Goal: Information Seeking & Learning: Learn about a topic

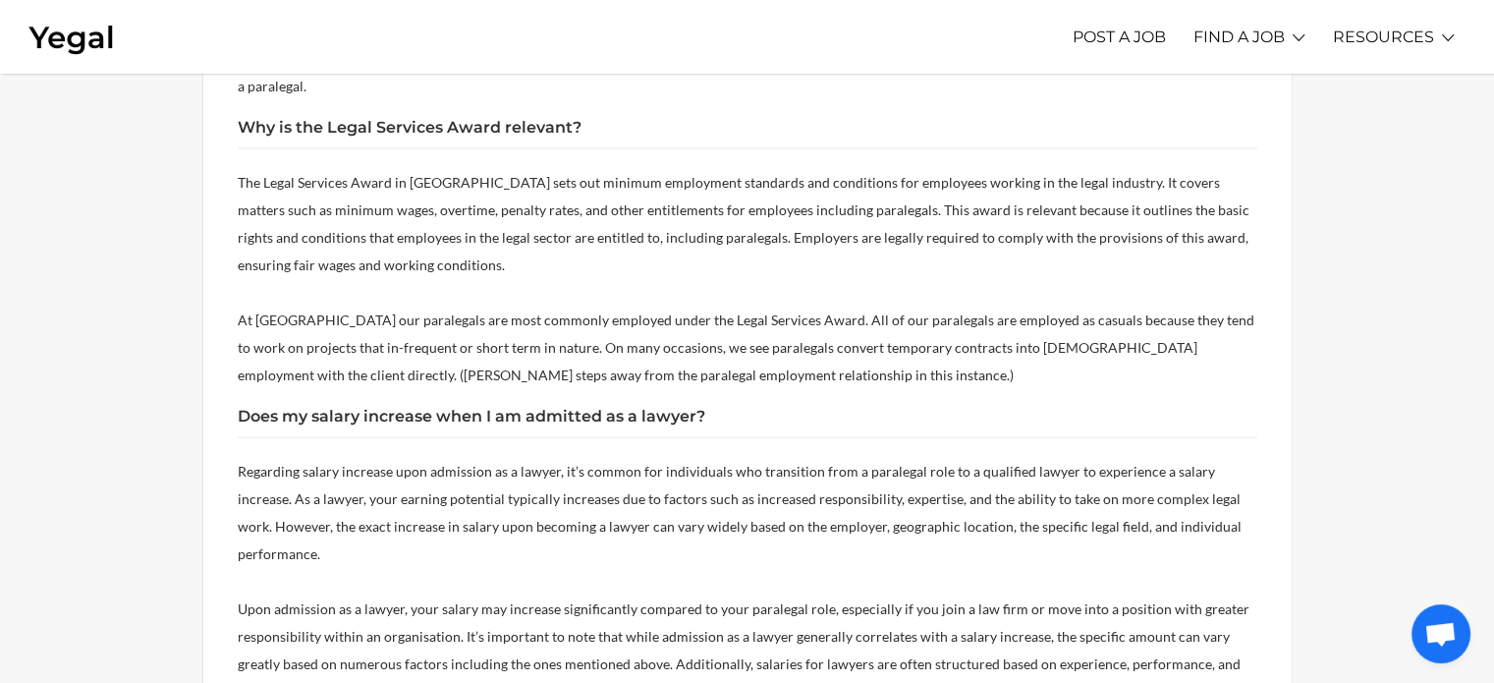
scroll to position [483, 0]
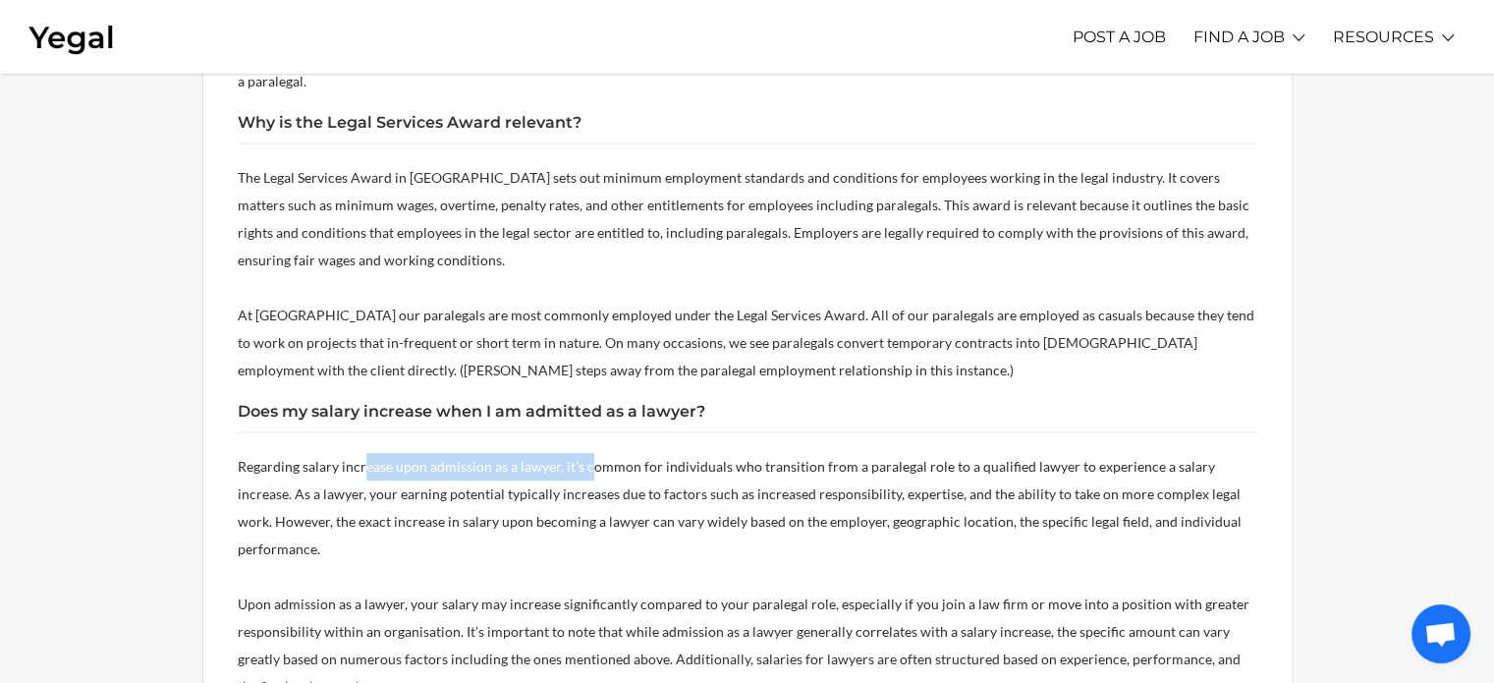
drag, startPoint x: 360, startPoint y: 432, endPoint x: 594, endPoint y: 445, distance: 234.1
click at [594, 453] on p "Regarding salary increase upon admission as a lawyer, it’s common for individua…" at bounding box center [747, 508] width 1019 height 110
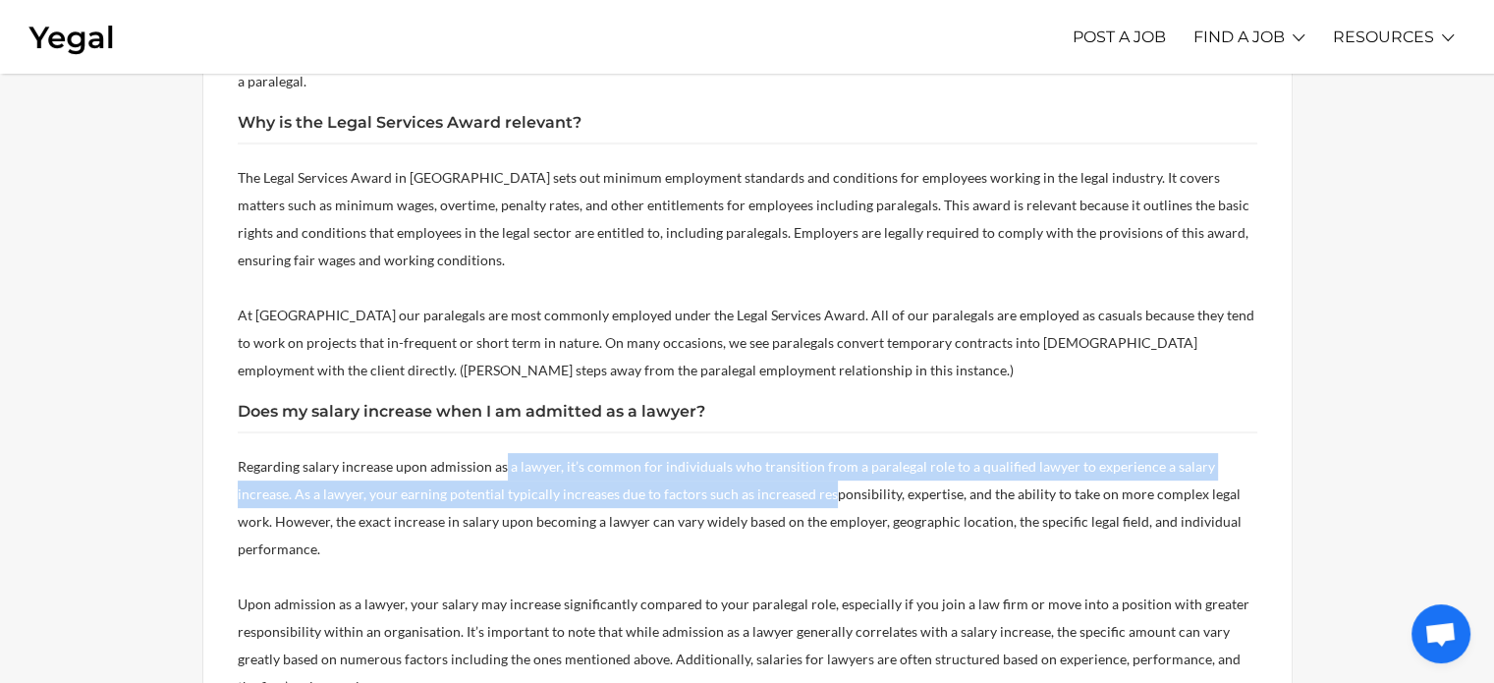
drag, startPoint x: 501, startPoint y: 435, endPoint x: 772, endPoint y: 467, distance: 273.0
click at [772, 467] on span "Regarding salary increase upon admission as a lawyer, it’s common for individua…" at bounding box center [740, 507] width 1004 height 99
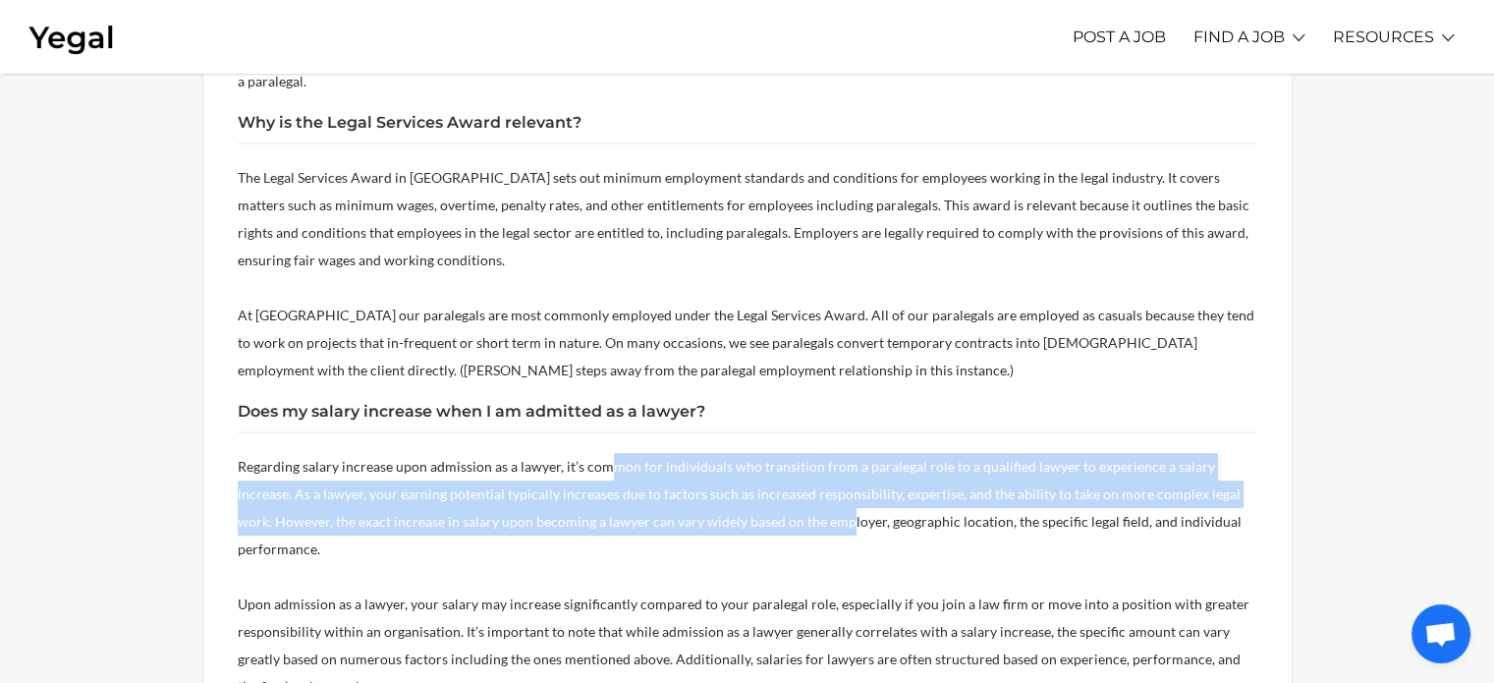
drag, startPoint x: 608, startPoint y: 444, endPoint x: 806, endPoint y: 486, distance: 202.8
click at [806, 486] on span "Regarding salary increase upon admission as a lawyer, it’s common for individua…" at bounding box center [740, 507] width 1004 height 99
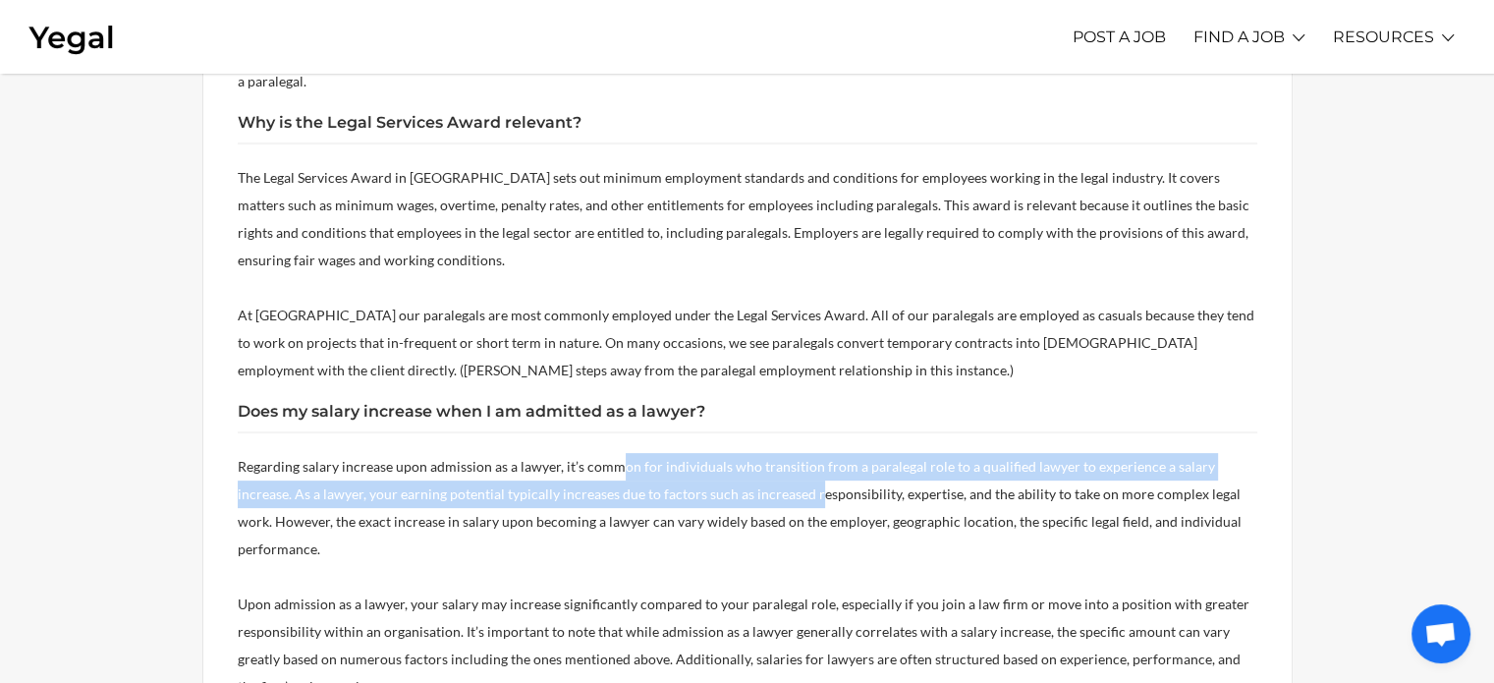
drag, startPoint x: 616, startPoint y: 427, endPoint x: 758, endPoint y: 464, distance: 147.2
click at [758, 464] on p "Regarding salary increase upon admission as a lawyer, it’s common for individua…" at bounding box center [747, 508] width 1019 height 110
click at [758, 464] on span "Regarding salary increase upon admission as a lawyer, it’s common for individua…" at bounding box center [740, 507] width 1004 height 99
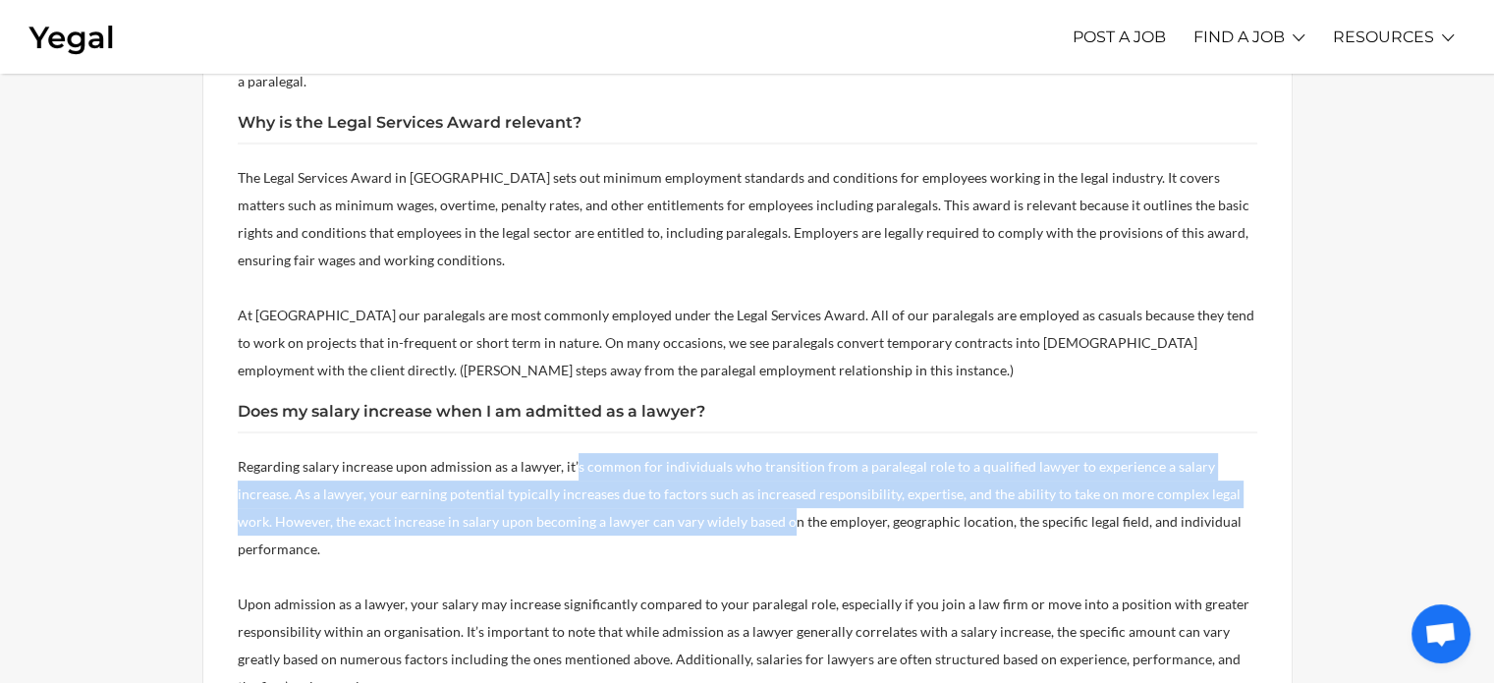
drag, startPoint x: 570, startPoint y: 439, endPoint x: 750, endPoint y: 499, distance: 190.4
click at [750, 499] on span "Regarding salary increase upon admission as a lawyer, it’s common for individua…" at bounding box center [740, 507] width 1004 height 99
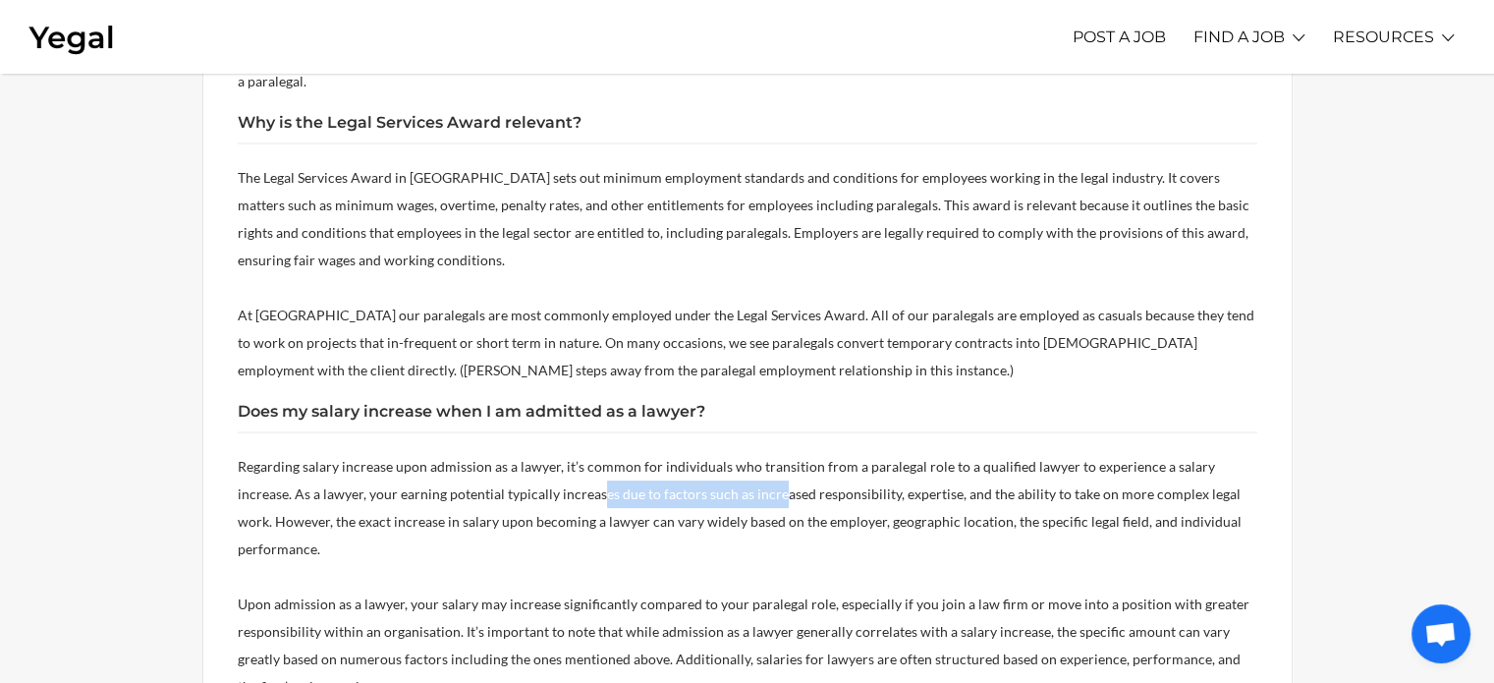
drag, startPoint x: 542, startPoint y: 455, endPoint x: 718, endPoint y: 474, distance: 176.9
click at [718, 474] on p "Regarding salary increase upon admission as a lawyer, it’s common for individua…" at bounding box center [747, 508] width 1019 height 110
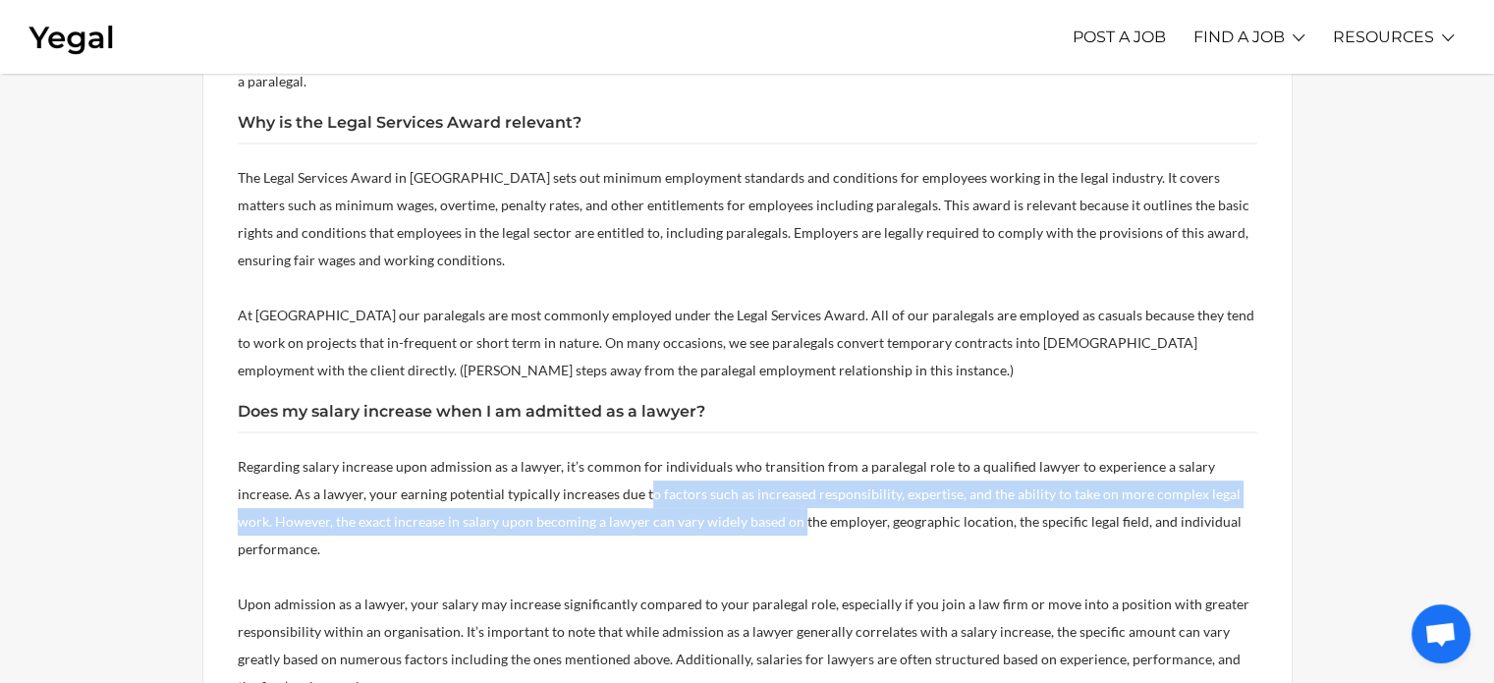
drag, startPoint x: 585, startPoint y: 454, endPoint x: 762, endPoint y: 485, distance: 179.5
click at [762, 485] on p "Regarding salary increase upon admission as a lawyer, it’s common for individua…" at bounding box center [747, 508] width 1019 height 110
click at [762, 485] on span "Regarding salary increase upon admission as a lawyer, it’s common for individua…" at bounding box center [740, 507] width 1004 height 99
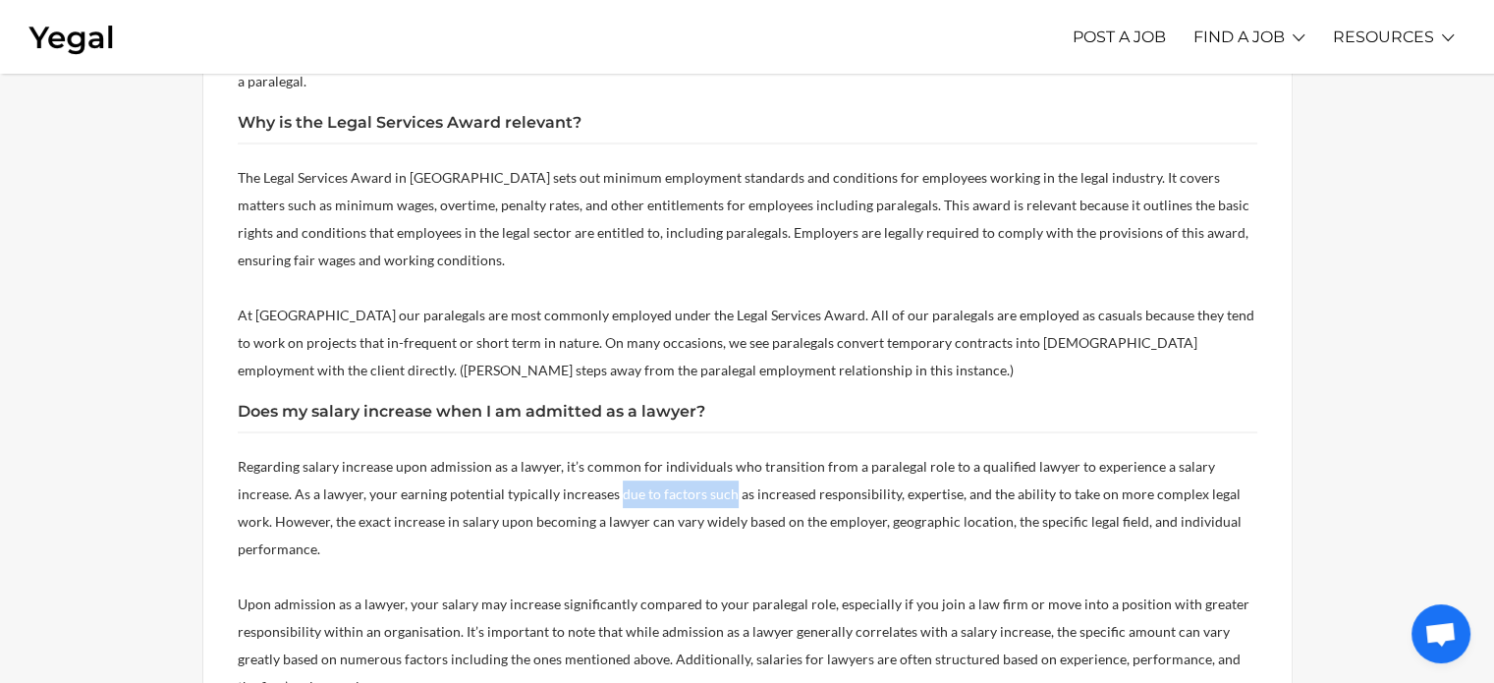
drag, startPoint x: 558, startPoint y: 454, endPoint x: 672, endPoint y: 473, distance: 115.6
click at [672, 473] on p "Regarding salary increase upon admission as a lawyer, it’s common for individua…" at bounding box center [747, 508] width 1019 height 110
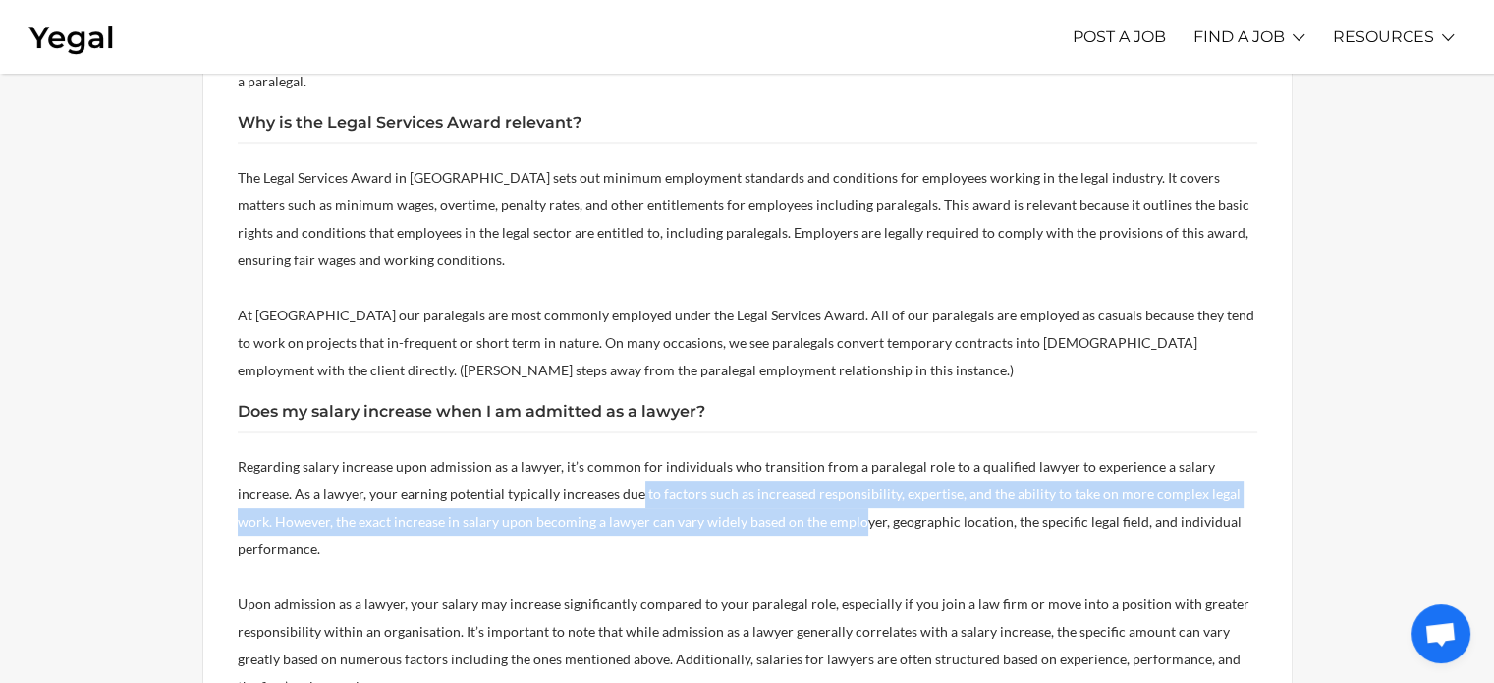
drag, startPoint x: 579, startPoint y: 461, endPoint x: 827, endPoint y: 480, distance: 248.2
click at [827, 480] on p "Regarding salary increase upon admission as a lawyer, it’s common for individua…" at bounding box center [747, 508] width 1019 height 110
drag, startPoint x: 704, startPoint y: 468, endPoint x: 903, endPoint y: 494, distance: 201.0
click at [903, 494] on span "Regarding salary increase upon admission as a lawyer, it’s common for individua…" at bounding box center [740, 507] width 1004 height 99
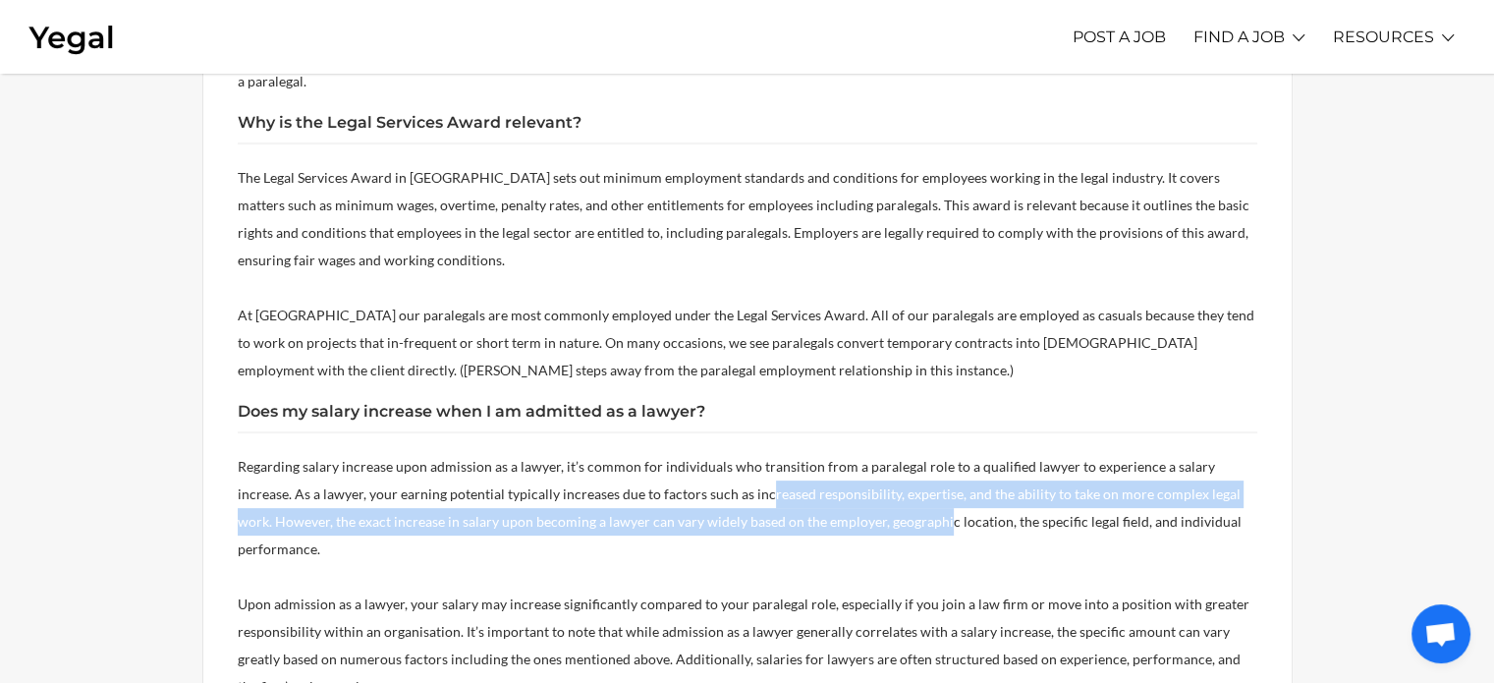
click at [903, 494] on span "Regarding salary increase upon admission as a lawyer, it’s common for individua…" at bounding box center [740, 507] width 1004 height 99
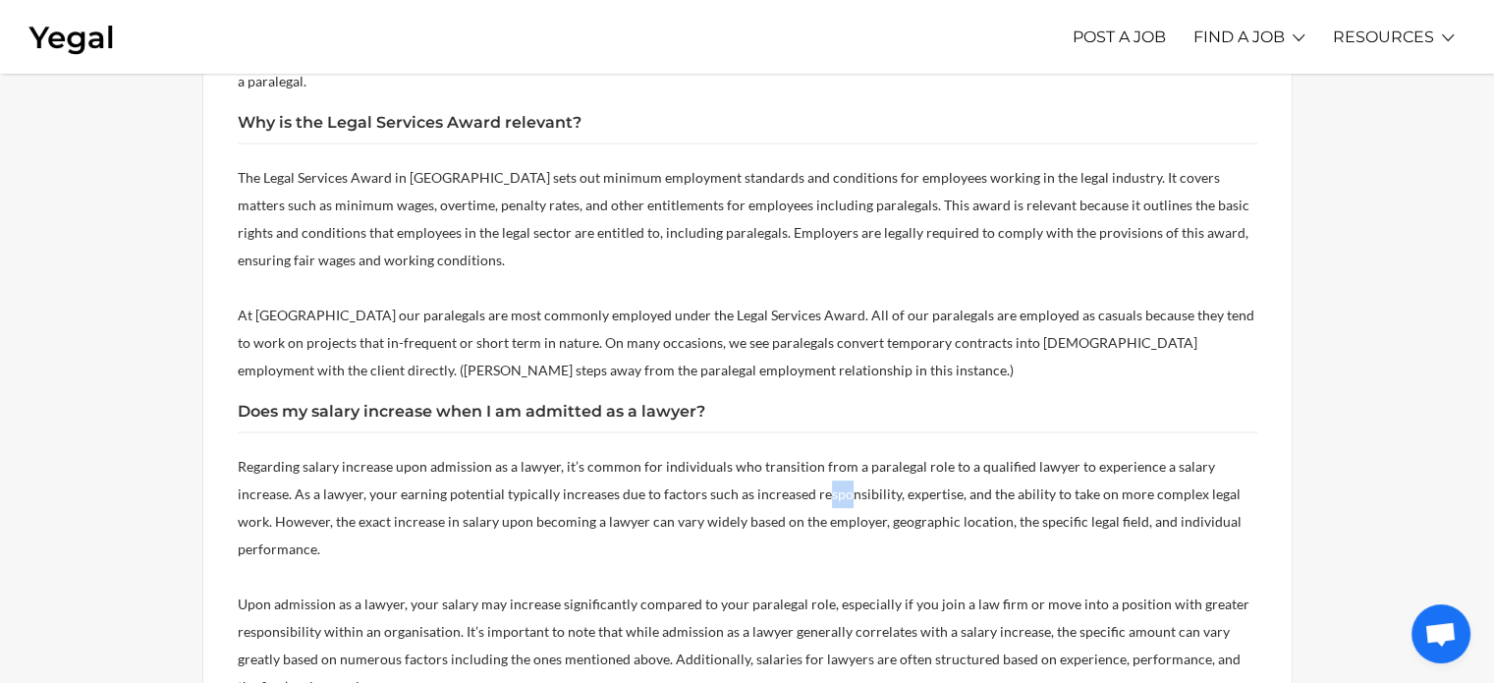
drag, startPoint x: 795, startPoint y: 478, endPoint x: 806, endPoint y: 482, distance: 11.5
click at [806, 482] on p "Regarding salary increase upon admission as a lawyer, it’s common for individua…" at bounding box center [747, 508] width 1019 height 110
click at [819, 482] on p "Regarding salary increase upon admission as a lawyer, it’s common for individua…" at bounding box center [747, 508] width 1019 height 110
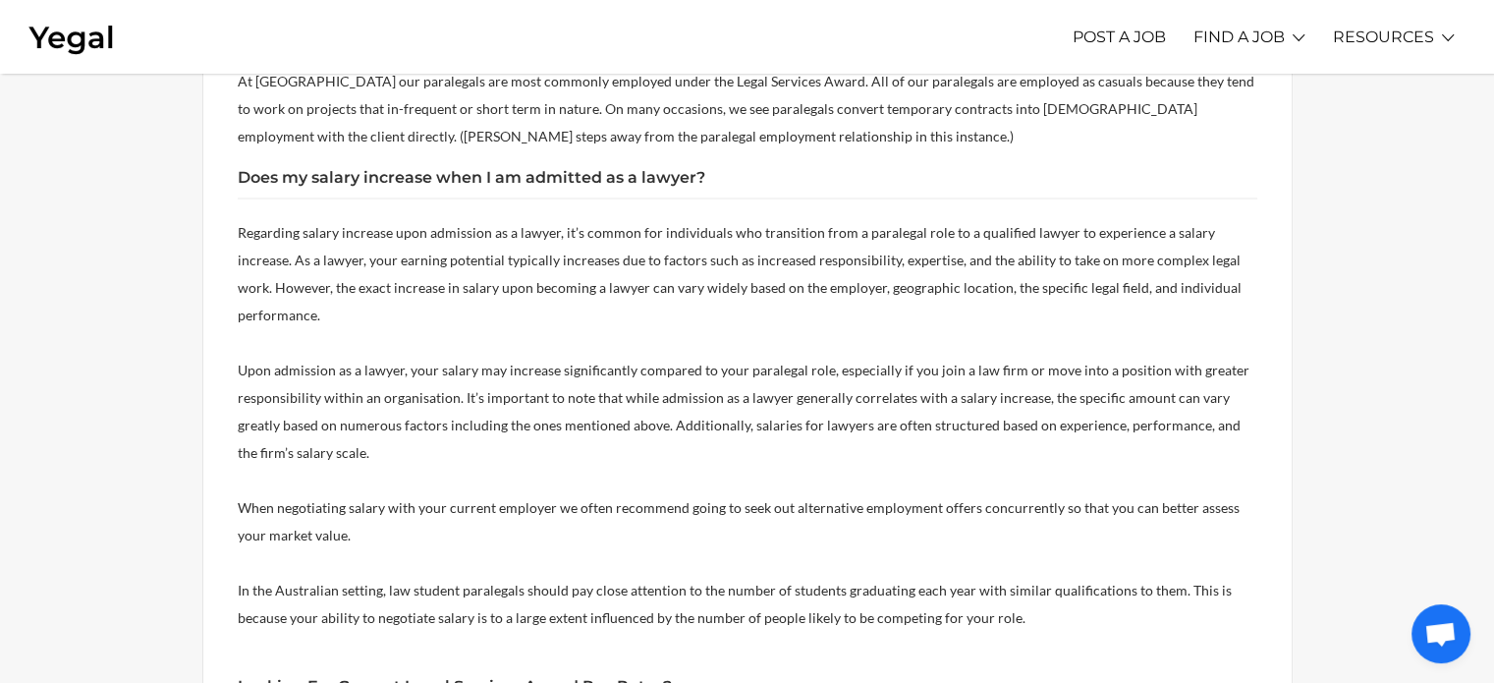
scroll to position [718, 0]
drag, startPoint x: 381, startPoint y: 341, endPoint x: 522, endPoint y: 353, distance: 141.9
click at [522, 355] on p "Upon admission as a lawyer, your salary may increase significantly compared to …" at bounding box center [747, 410] width 1019 height 110
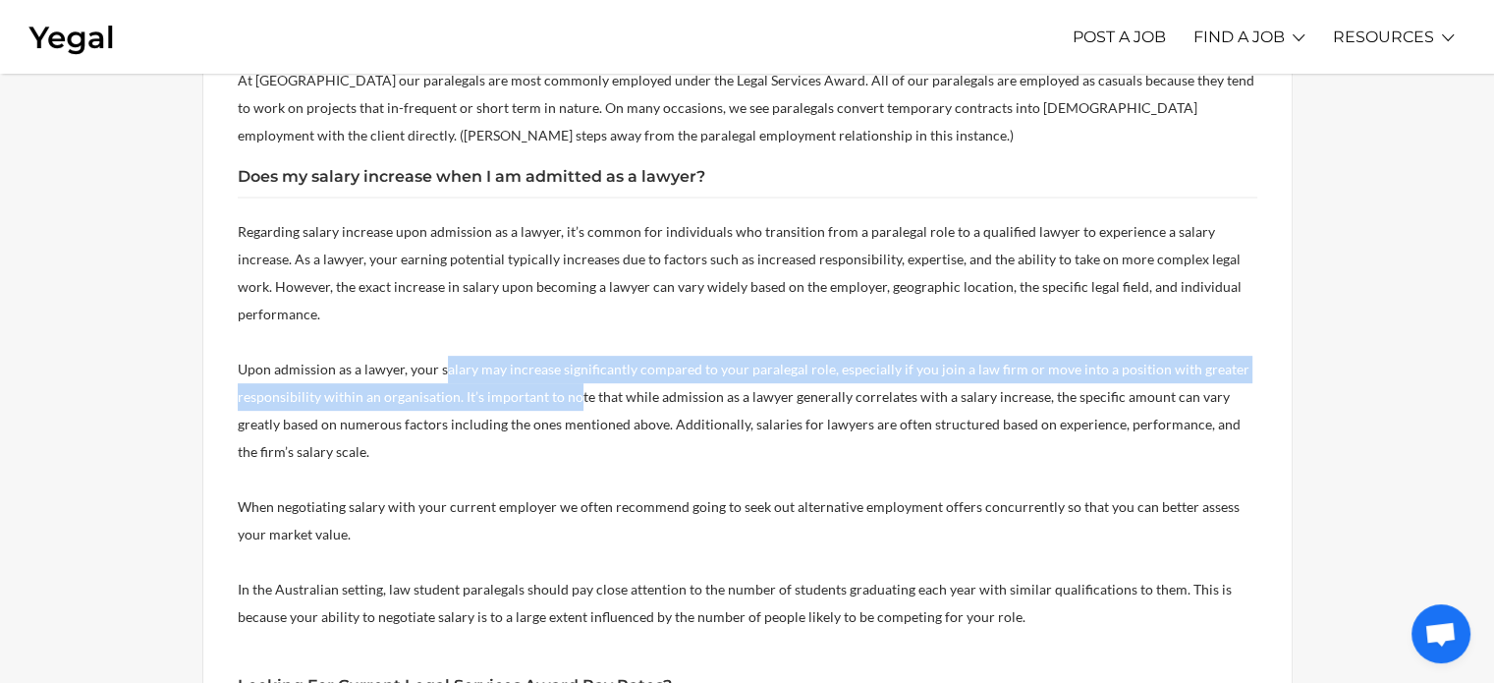
drag, startPoint x: 444, startPoint y: 333, endPoint x: 570, endPoint y: 360, distance: 128.7
click at [570, 360] on span "Upon admission as a lawyer, your salary may increase significantly compared to …" at bounding box center [743, 409] width 1011 height 99
drag, startPoint x: 487, startPoint y: 343, endPoint x: 574, endPoint y: 367, distance: 90.8
click at [574, 367] on span "Upon admission as a lawyer, your salary may increase significantly compared to …" at bounding box center [743, 409] width 1011 height 99
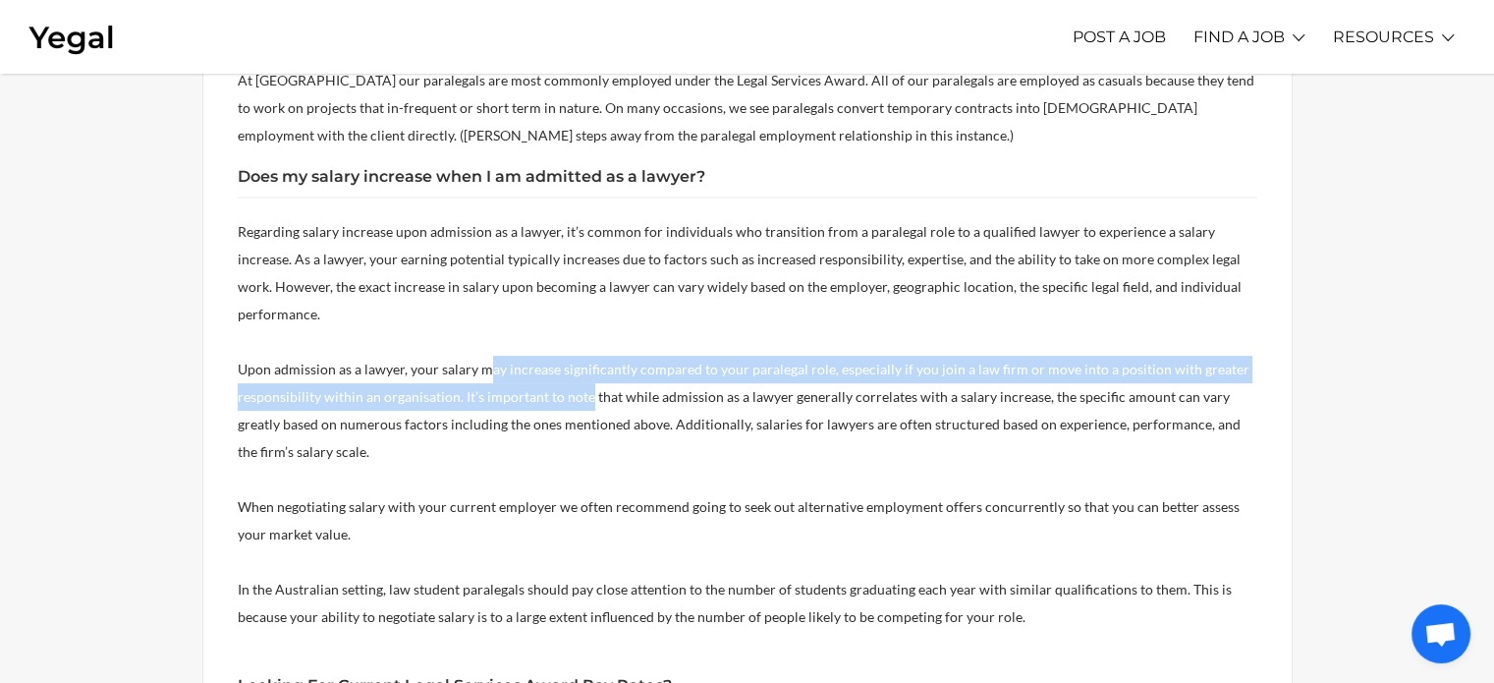
click at [574, 367] on span "Upon admission as a lawyer, your salary may increase significantly compared to …" at bounding box center [743, 409] width 1011 height 99
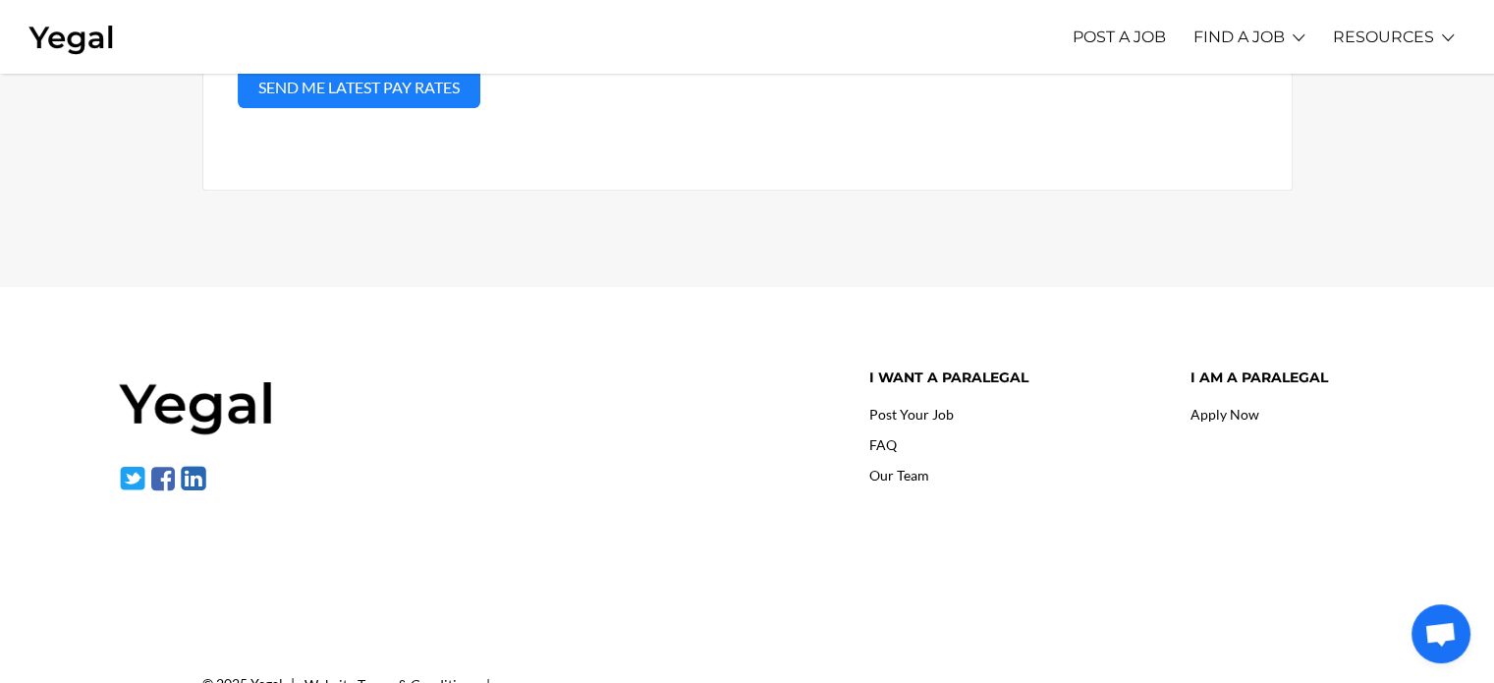
scroll to position [1503, 0]
